Goal: Navigation & Orientation: Understand site structure

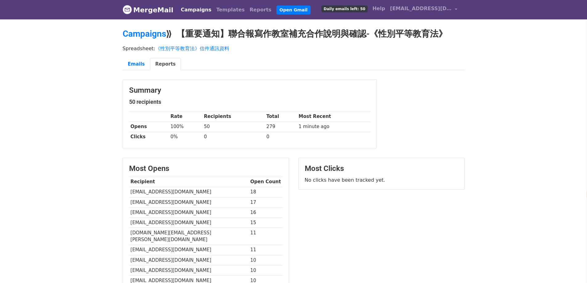
select select "zh-tw"
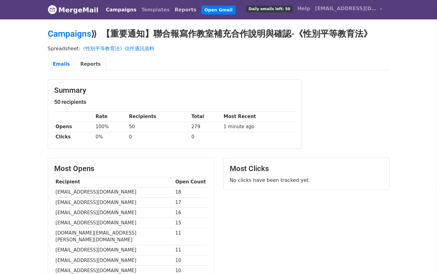
click at [173, 14] on link "Reports" at bounding box center [185, 10] width 27 height 12
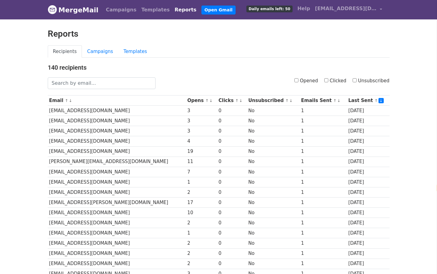
select select "zh-tw"
click at [99, 55] on link "Campaigns" at bounding box center [100, 51] width 36 height 13
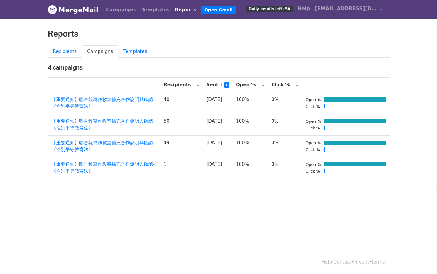
select select "zh-tw"
click at [134, 50] on link "Templates" at bounding box center [135, 51] width 34 height 13
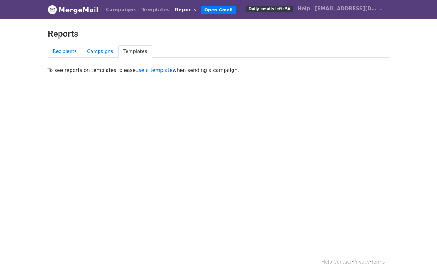
select select "zh-tw"
click at [174, 12] on link "Reports" at bounding box center [185, 10] width 27 height 12
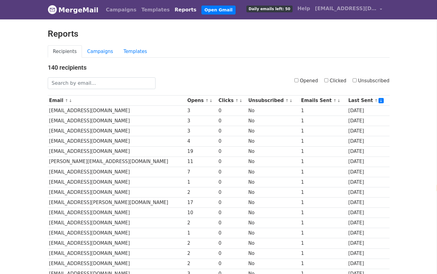
select select "zh-tw"
click at [304, 10] on link "Help" at bounding box center [304, 8] width 18 height 12
